Goal: Communication & Community: Answer question/provide support

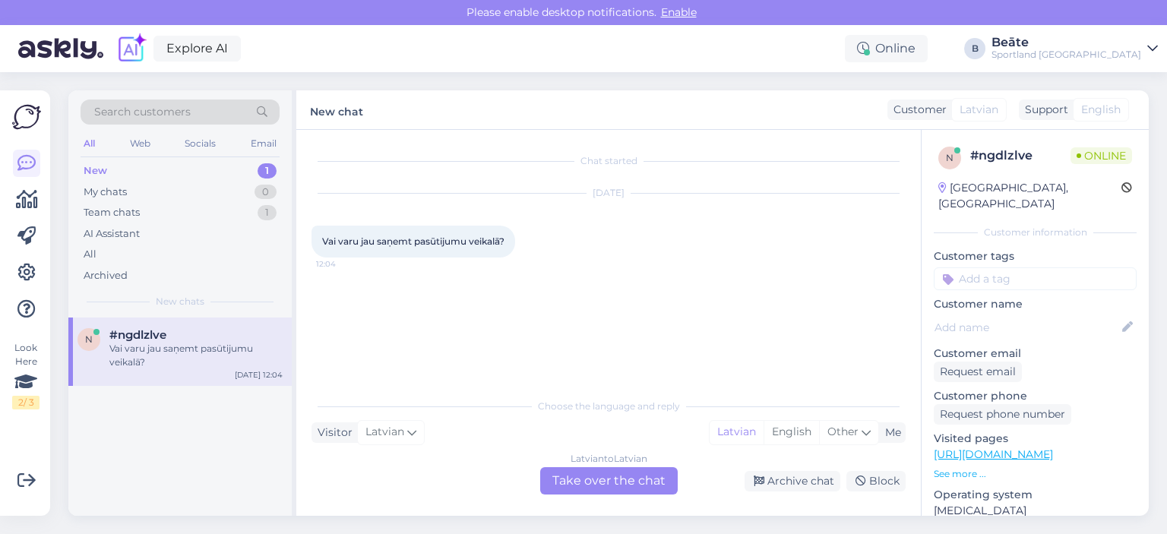
click at [611, 477] on div "Latvian to Latvian Take over the chat" at bounding box center [609, 480] width 138 height 27
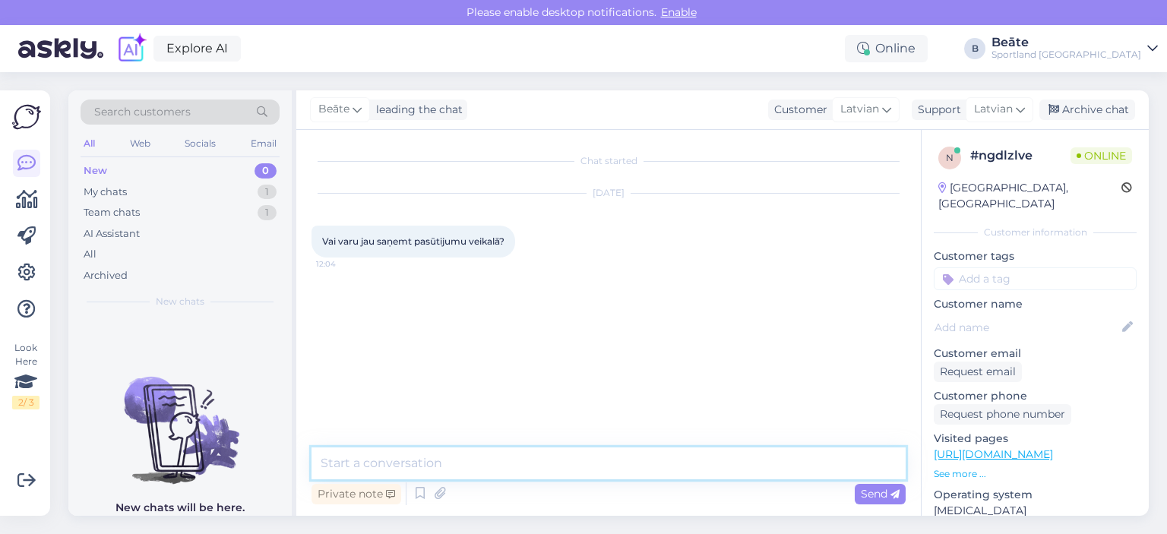
click at [607, 463] on textarea at bounding box center [609, 464] width 594 height 32
type textarea "Sveiki, kāds ir pasūtījuma numurs?"
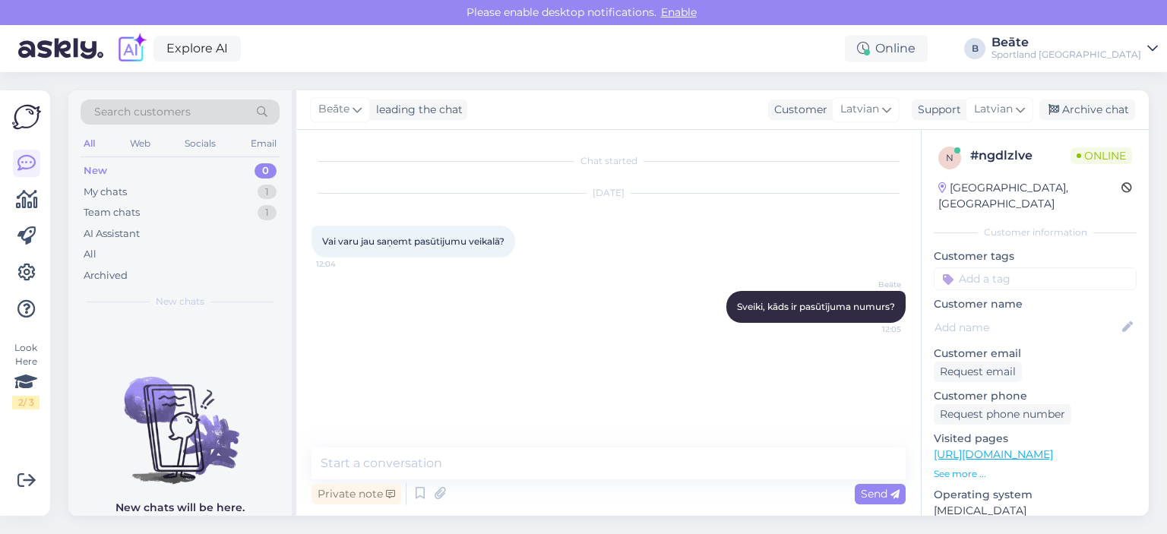
click at [461, 343] on div "Chat started [DATE] Vai varu jau saņemt pasūtijumu veikalā? 12:04 [PERSON_NAME]…" at bounding box center [616, 289] width 608 height 289
click at [1076, 109] on div "Archive chat" at bounding box center [1087, 110] width 96 height 21
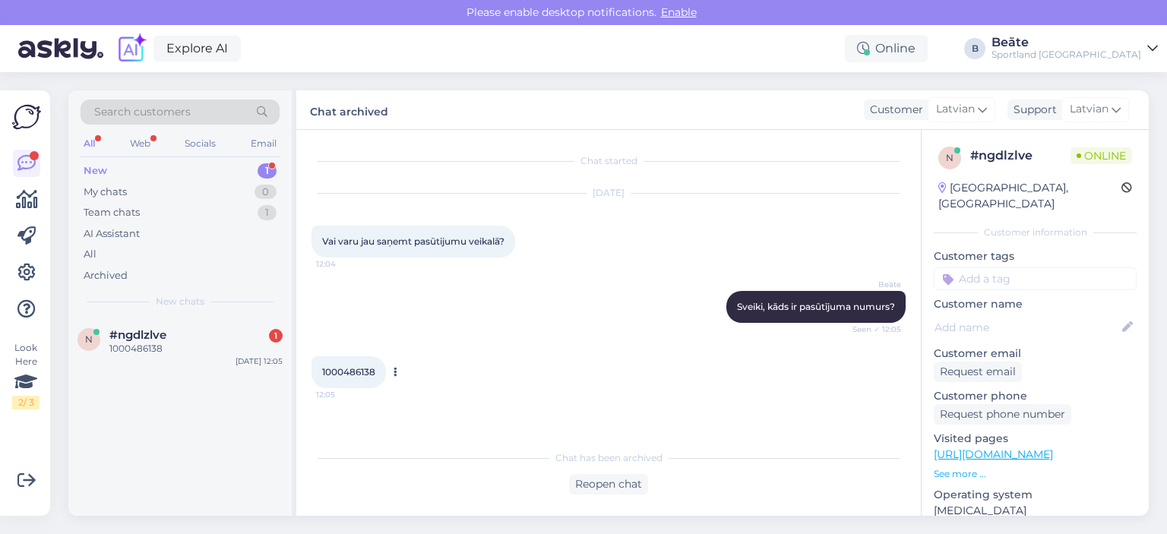
click at [329, 366] on span "1000486138" at bounding box center [348, 371] width 53 height 11
copy div "1000486138 12:05"
click at [605, 480] on div "Reopen chat" at bounding box center [608, 484] width 79 height 21
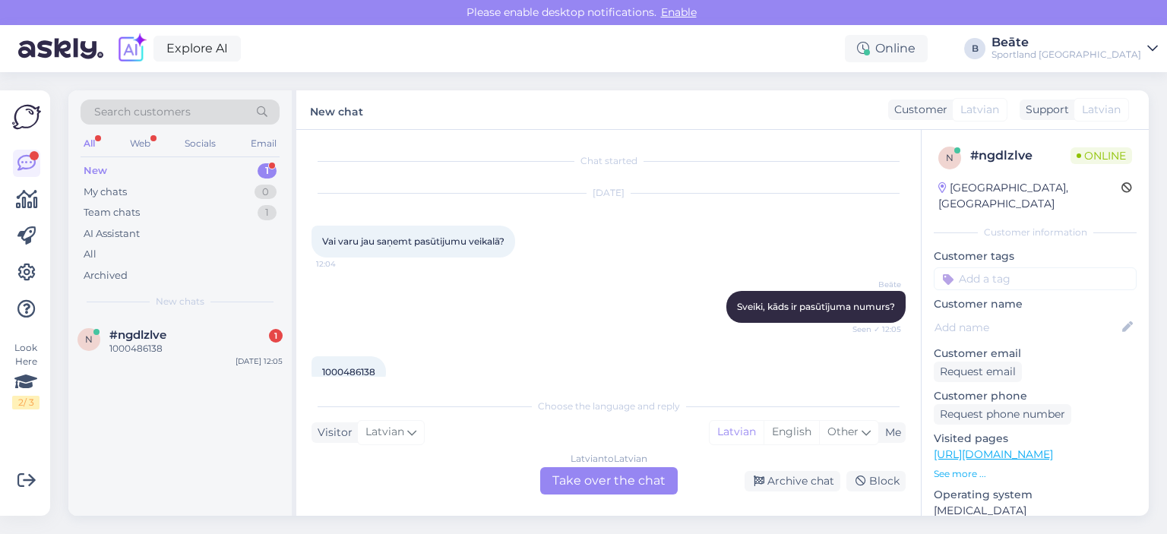
click at [611, 477] on div "Latvian to Latvian Take over the chat" at bounding box center [609, 480] width 138 height 27
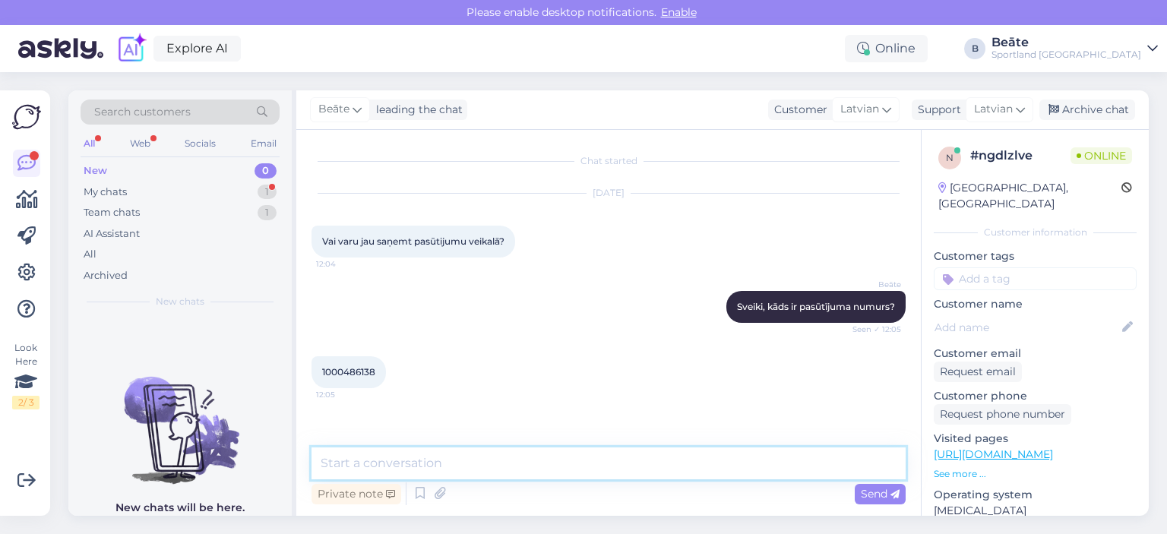
click at [599, 463] on textarea at bounding box center [609, 464] width 594 height 32
click at [602, 467] on textarea "Saziņā ar veikalu noskaidrojām, ka par šo" at bounding box center [609, 464] width 594 height 32
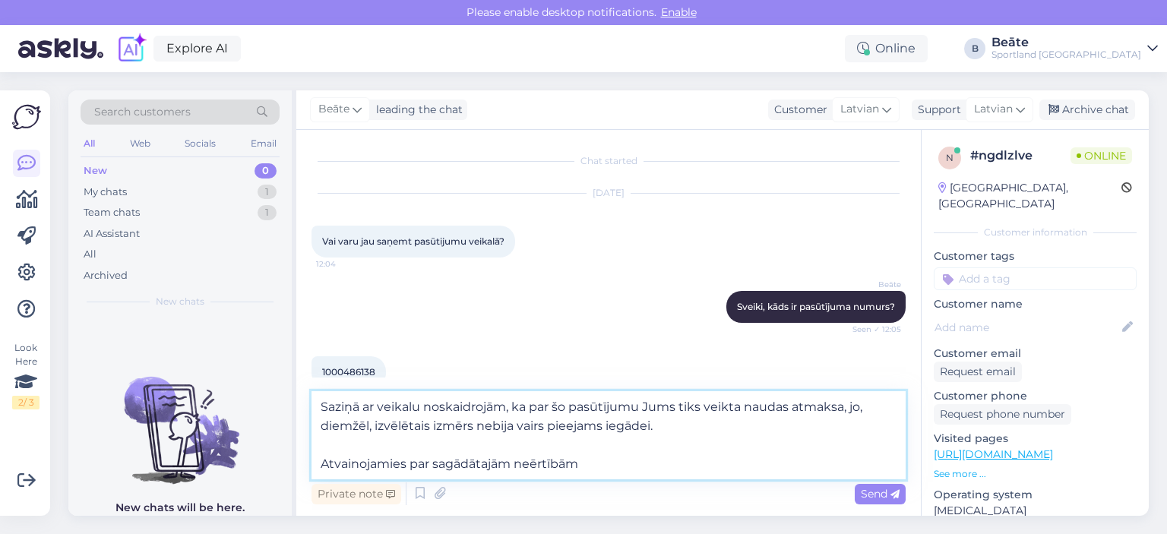
type textarea "Saziņā ar veikalu noskaidrojām, ka par šo pasūtījumu Jums tiks veikta naudas at…"
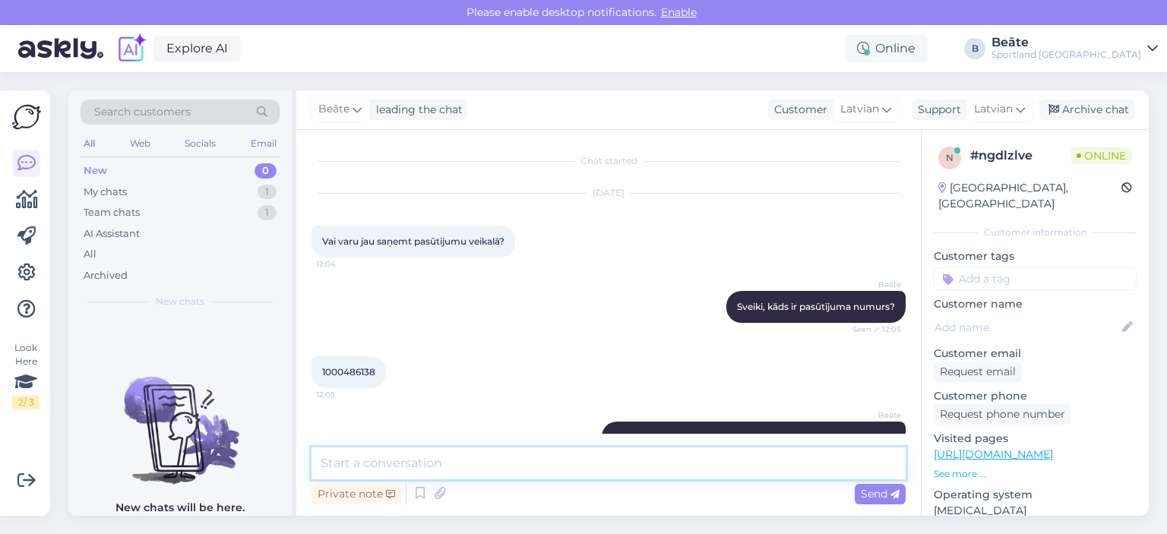
scroll to position [91, 0]
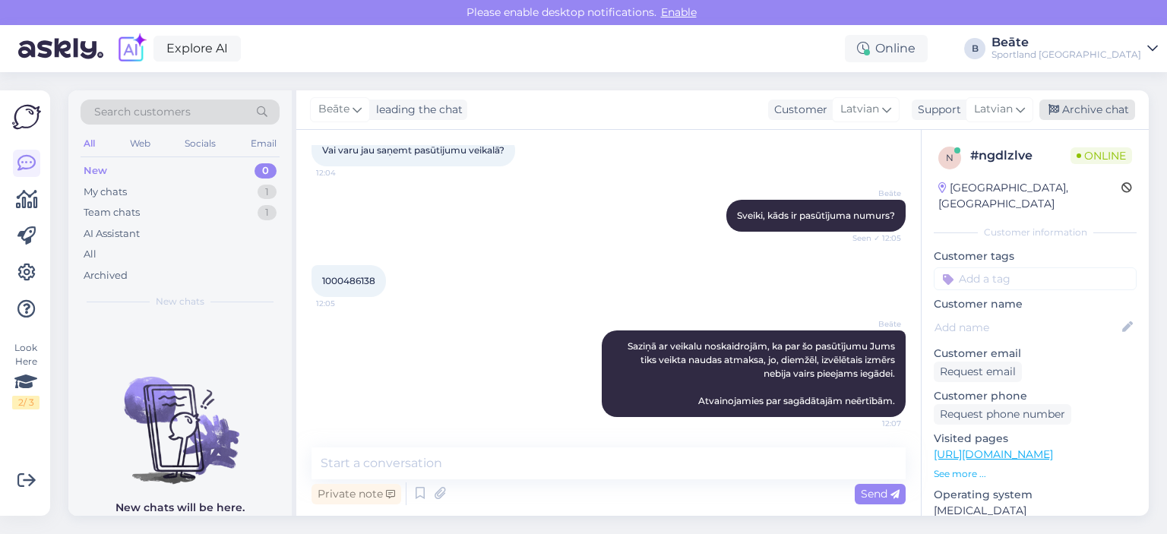
click at [1092, 113] on div "Archive chat" at bounding box center [1087, 110] width 96 height 21
